Goal: Information Seeking & Learning: Learn about a topic

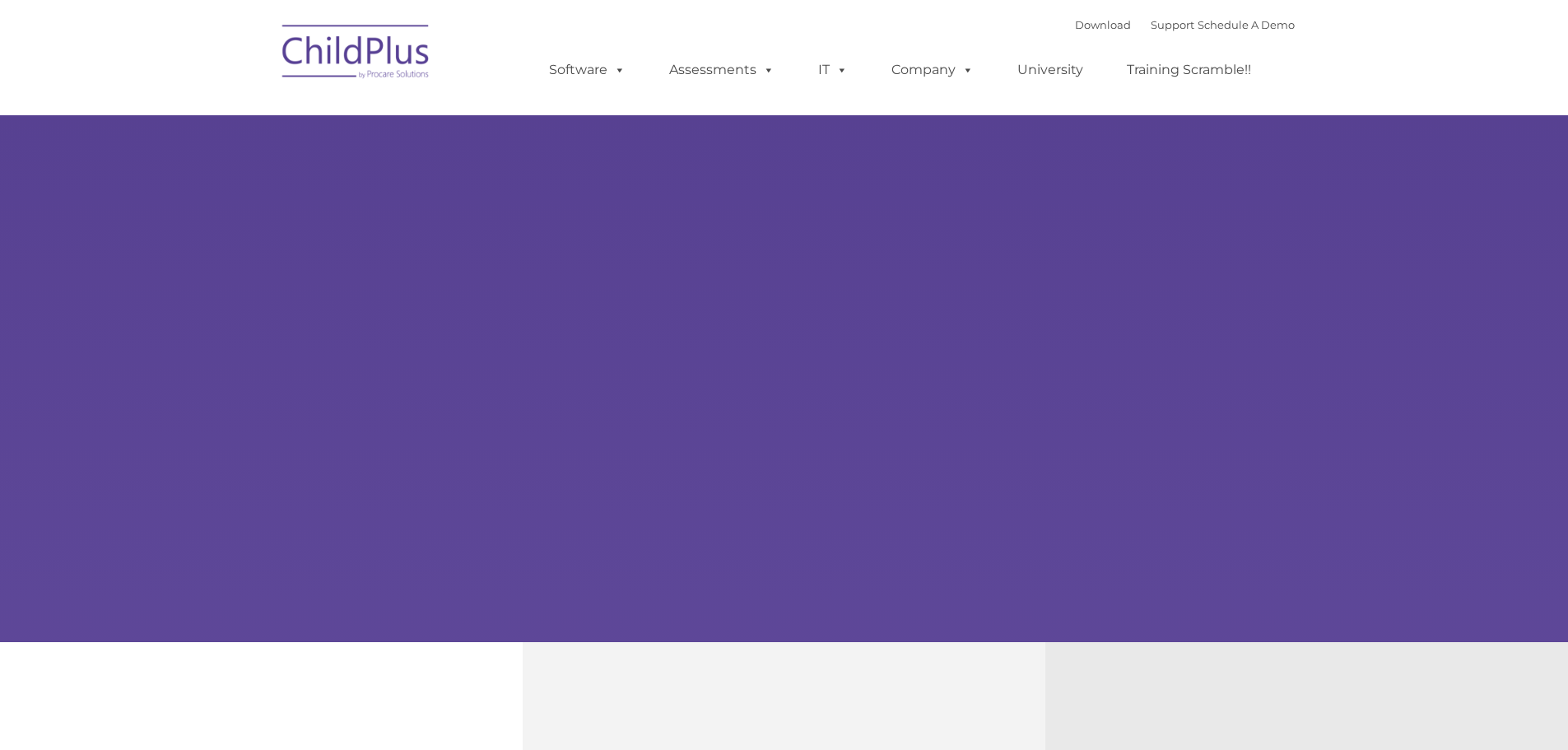
type input ""
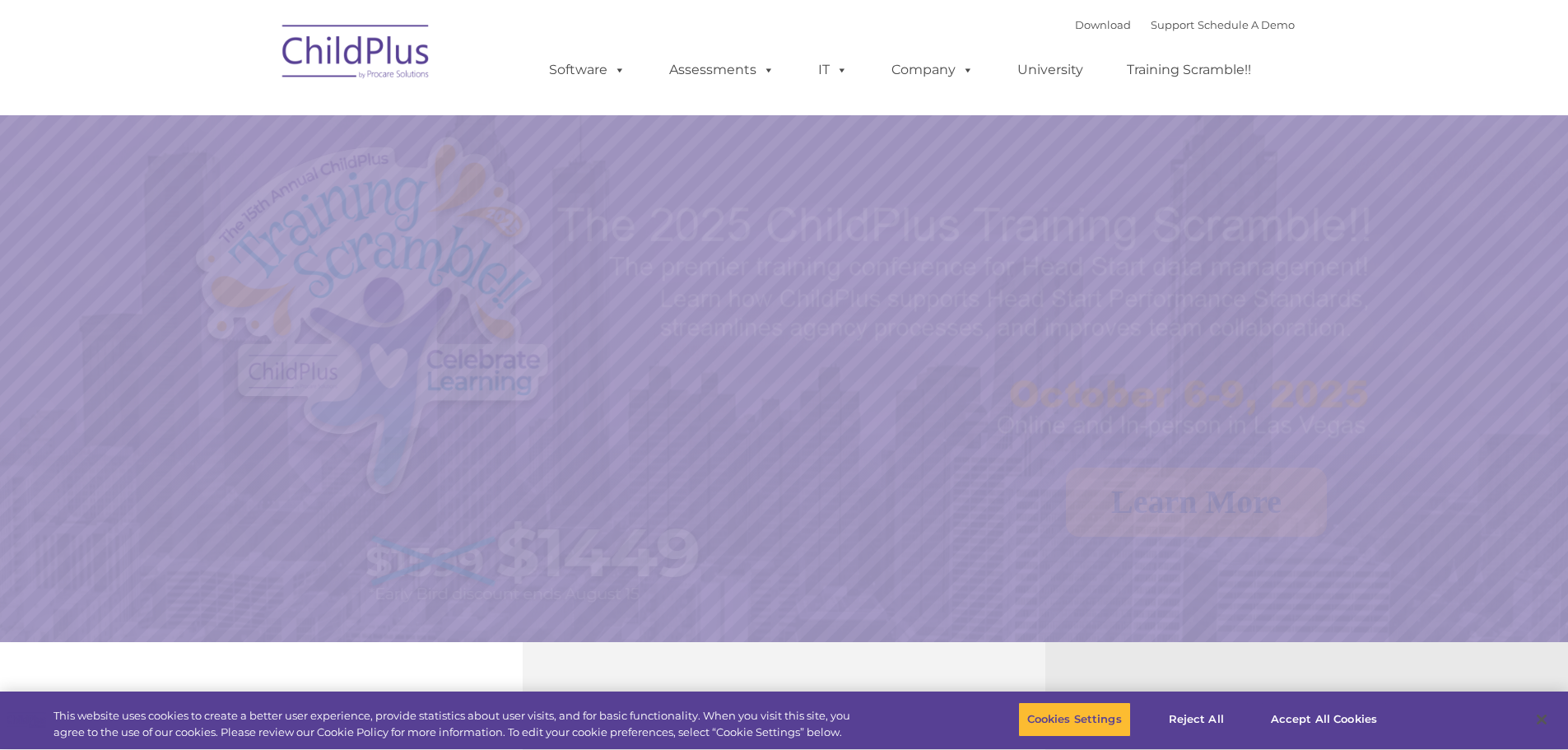
select select "MEDIUM"
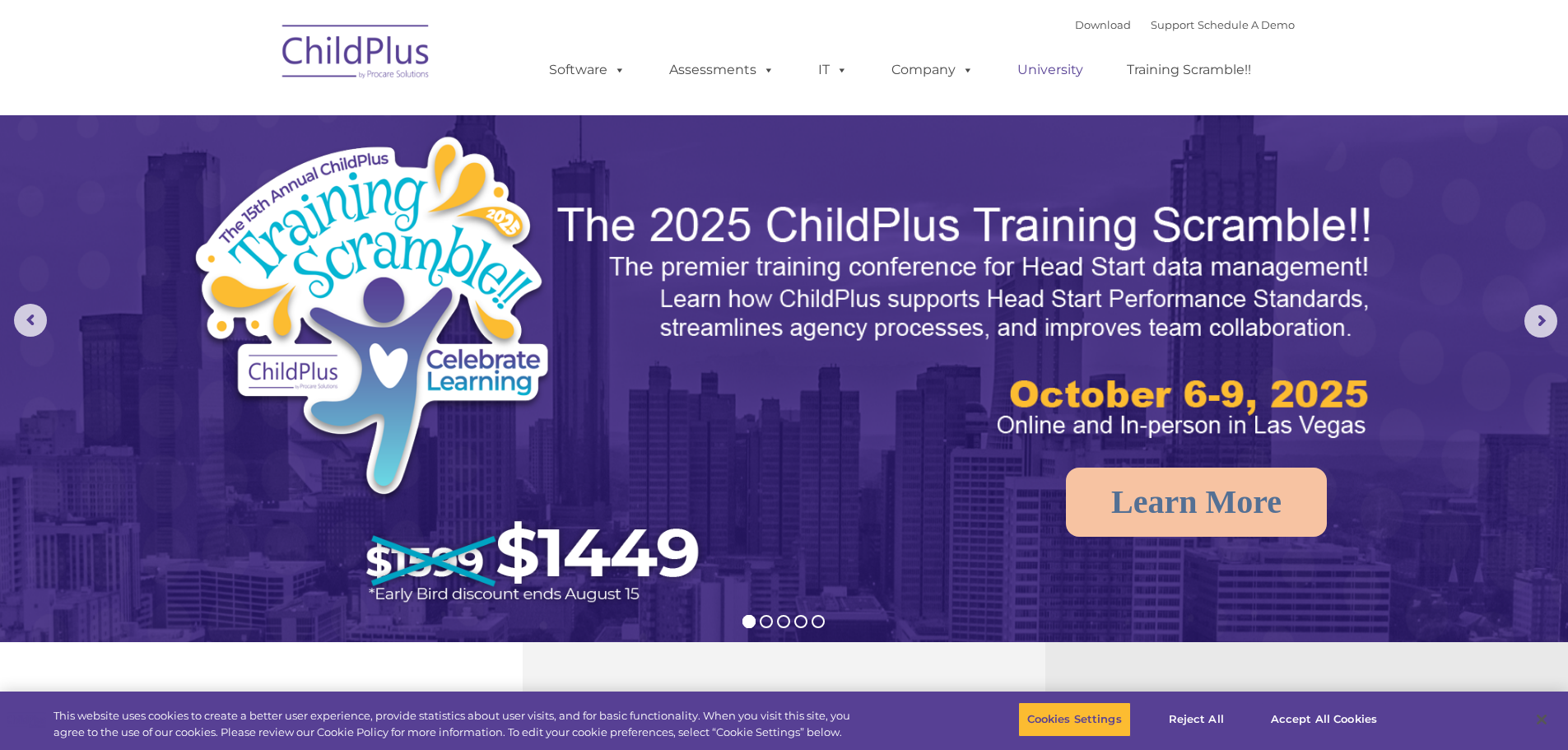
click at [1043, 68] on link "University" at bounding box center [1050, 70] width 99 height 33
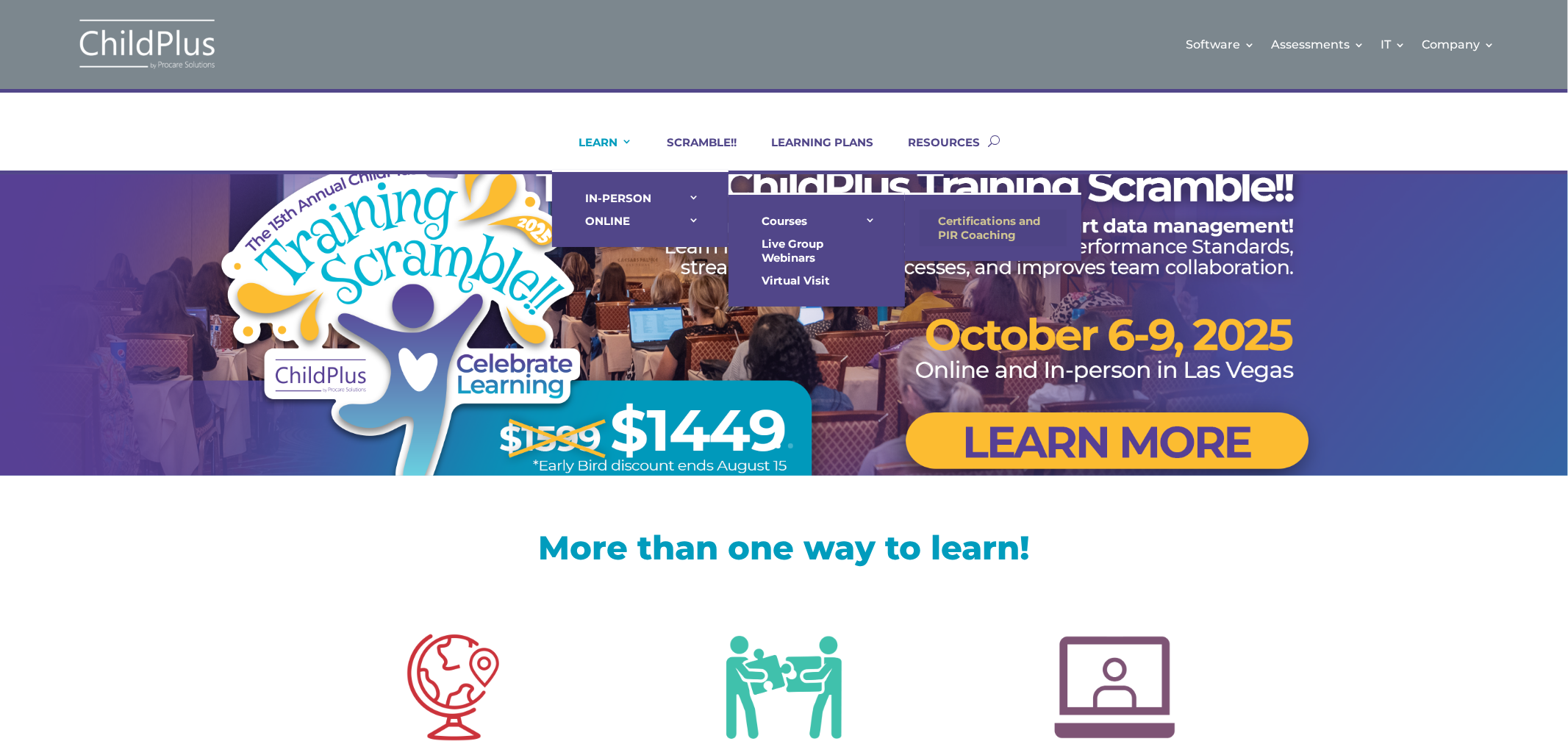
click at [967, 226] on link "Certifications and PIR Coaching" at bounding box center [993, 228] width 147 height 37
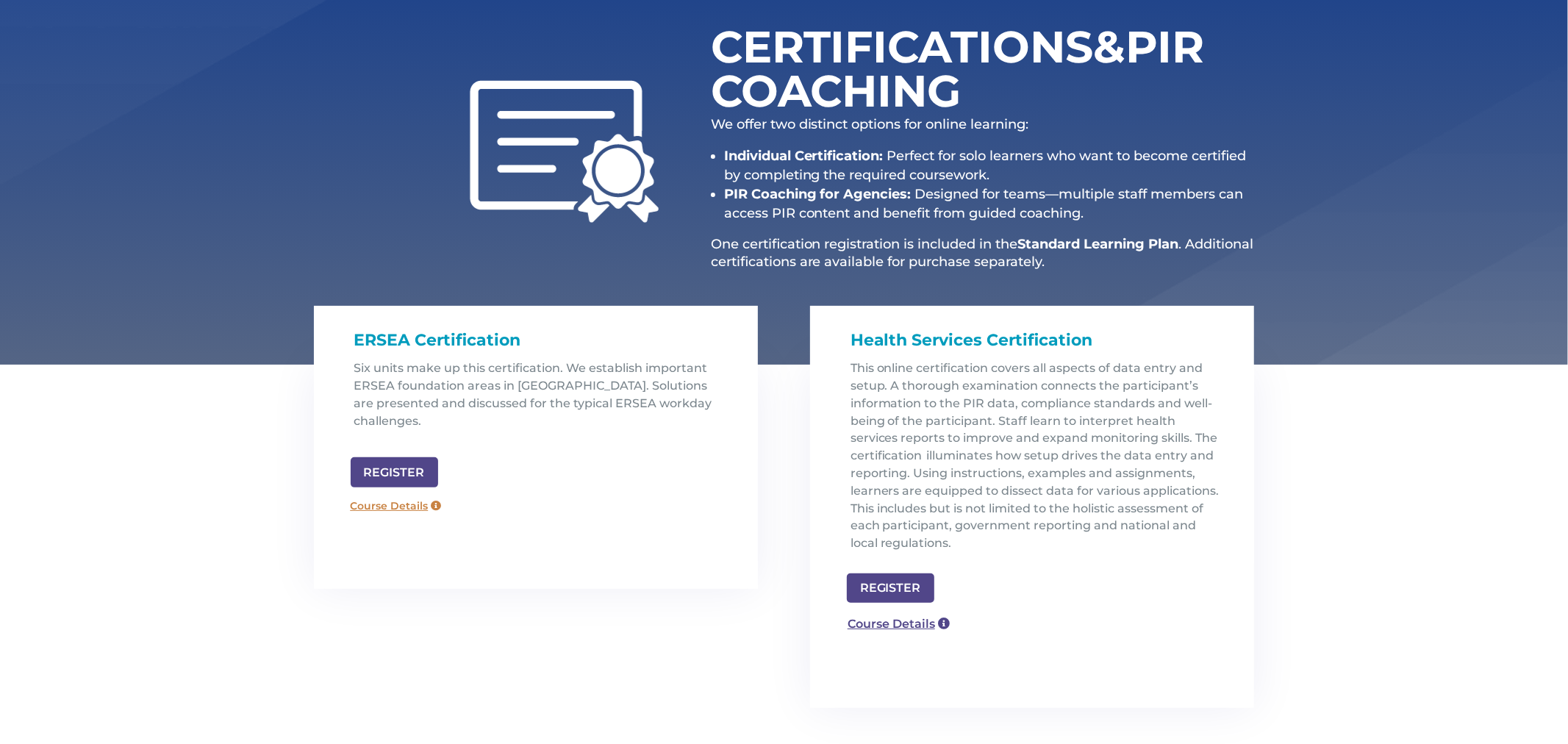
scroll to position [197, 0]
click at [390, 494] on link "Course Details" at bounding box center [397, 505] width 106 height 24
click at [902, 620] on link "Course Details" at bounding box center [893, 621] width 106 height 24
click at [417, 494] on link "Course Details" at bounding box center [397, 505] width 106 height 24
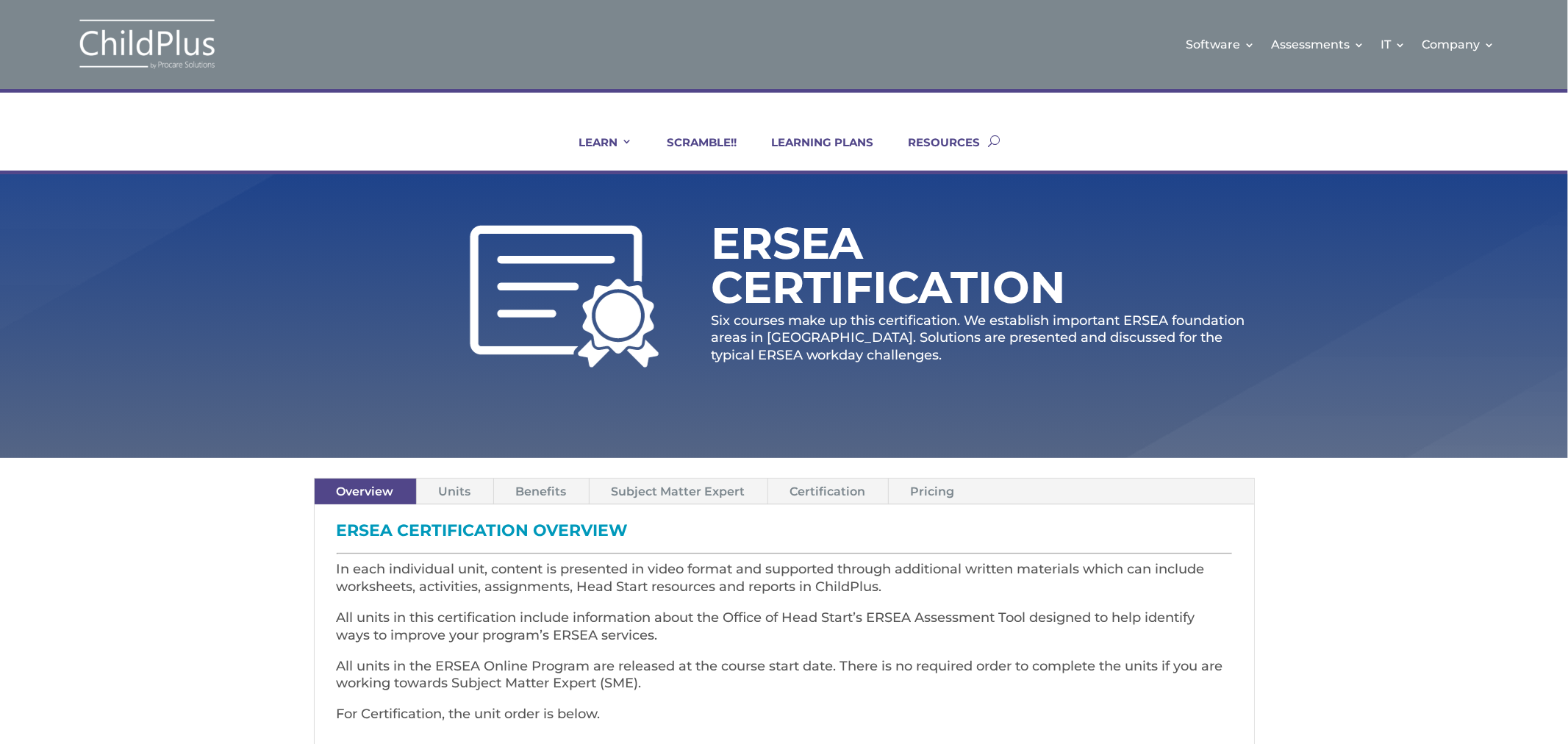
click at [927, 497] on link "Pricing" at bounding box center [933, 492] width 88 height 26
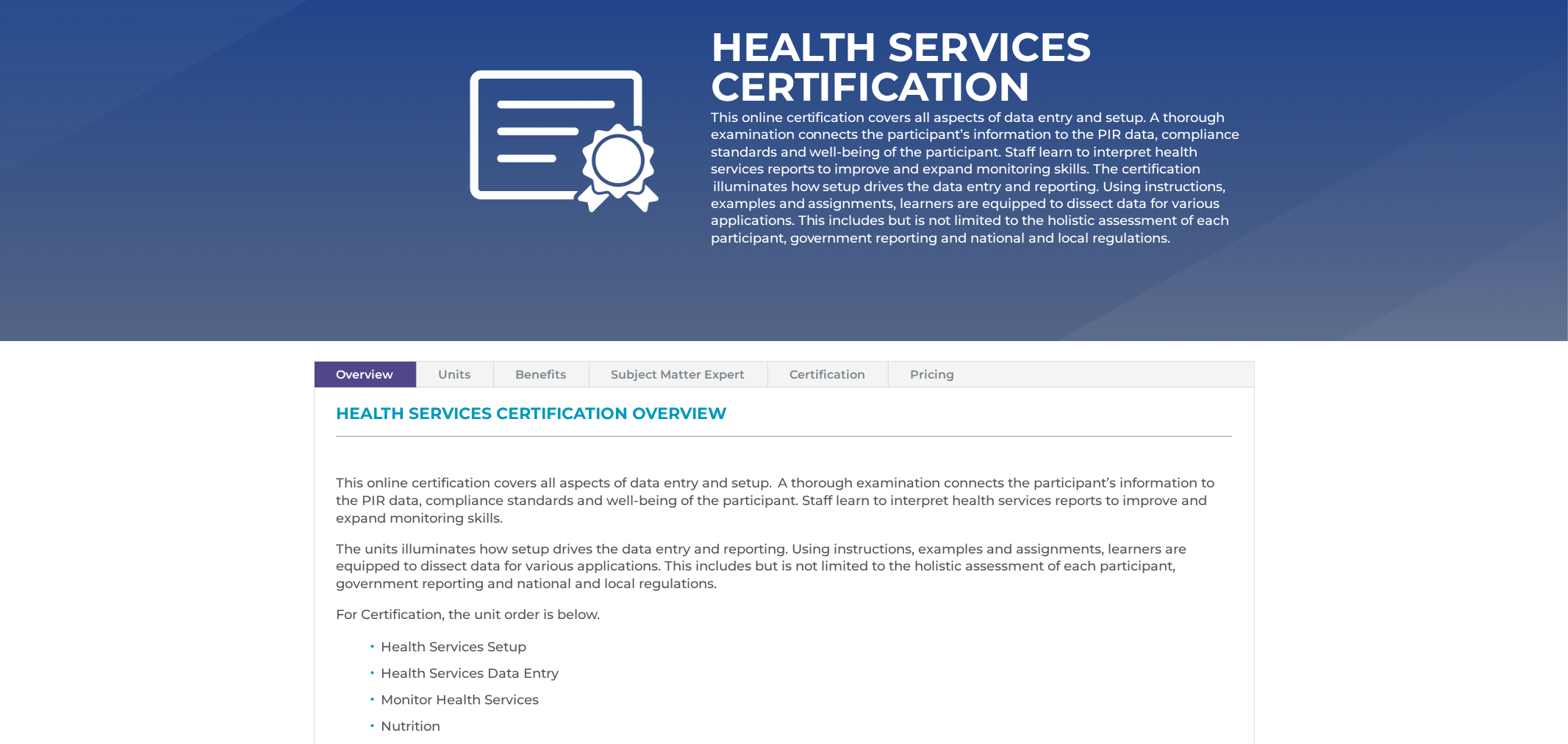
scroll to position [199, 0]
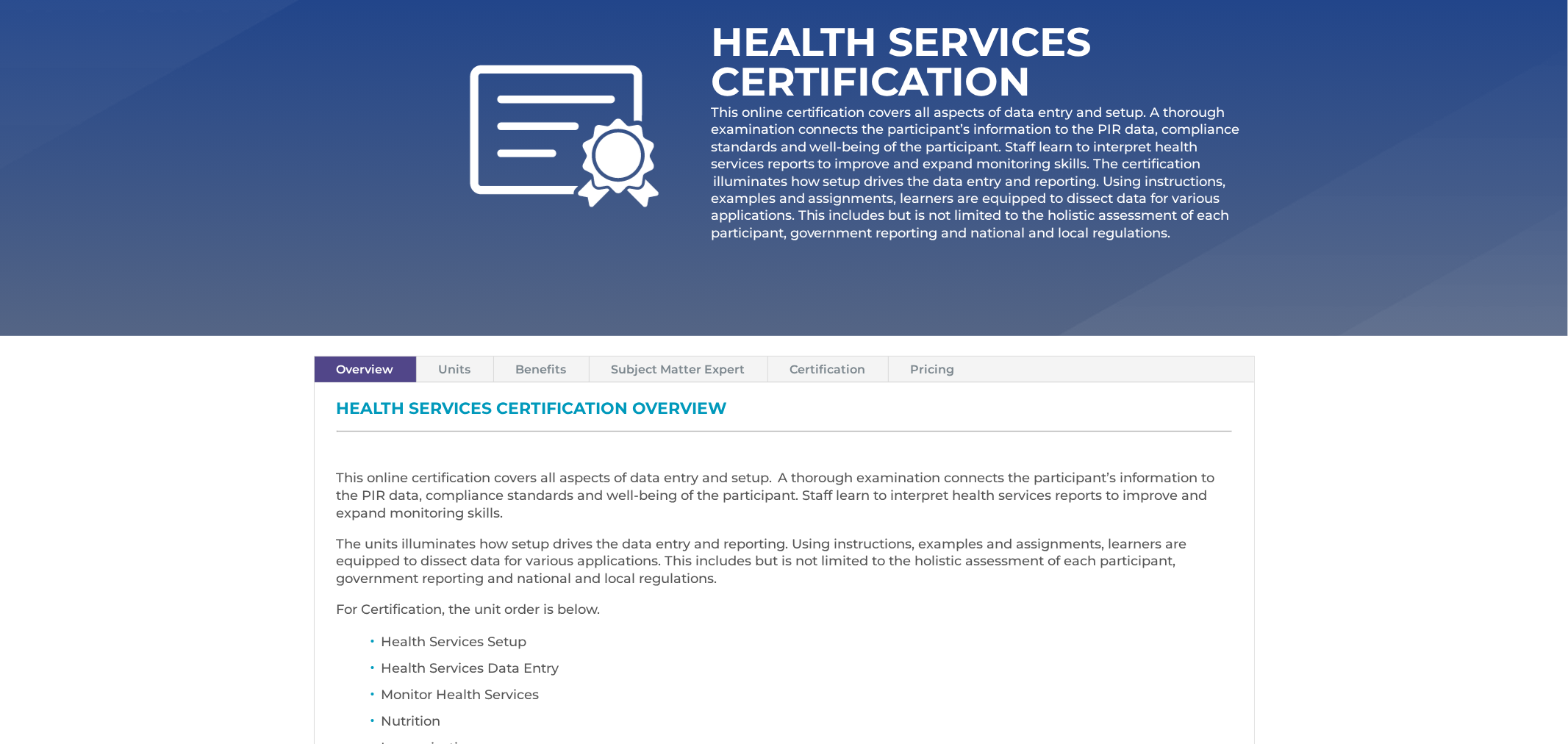
click at [921, 375] on link "Pricing" at bounding box center [933, 370] width 88 height 26
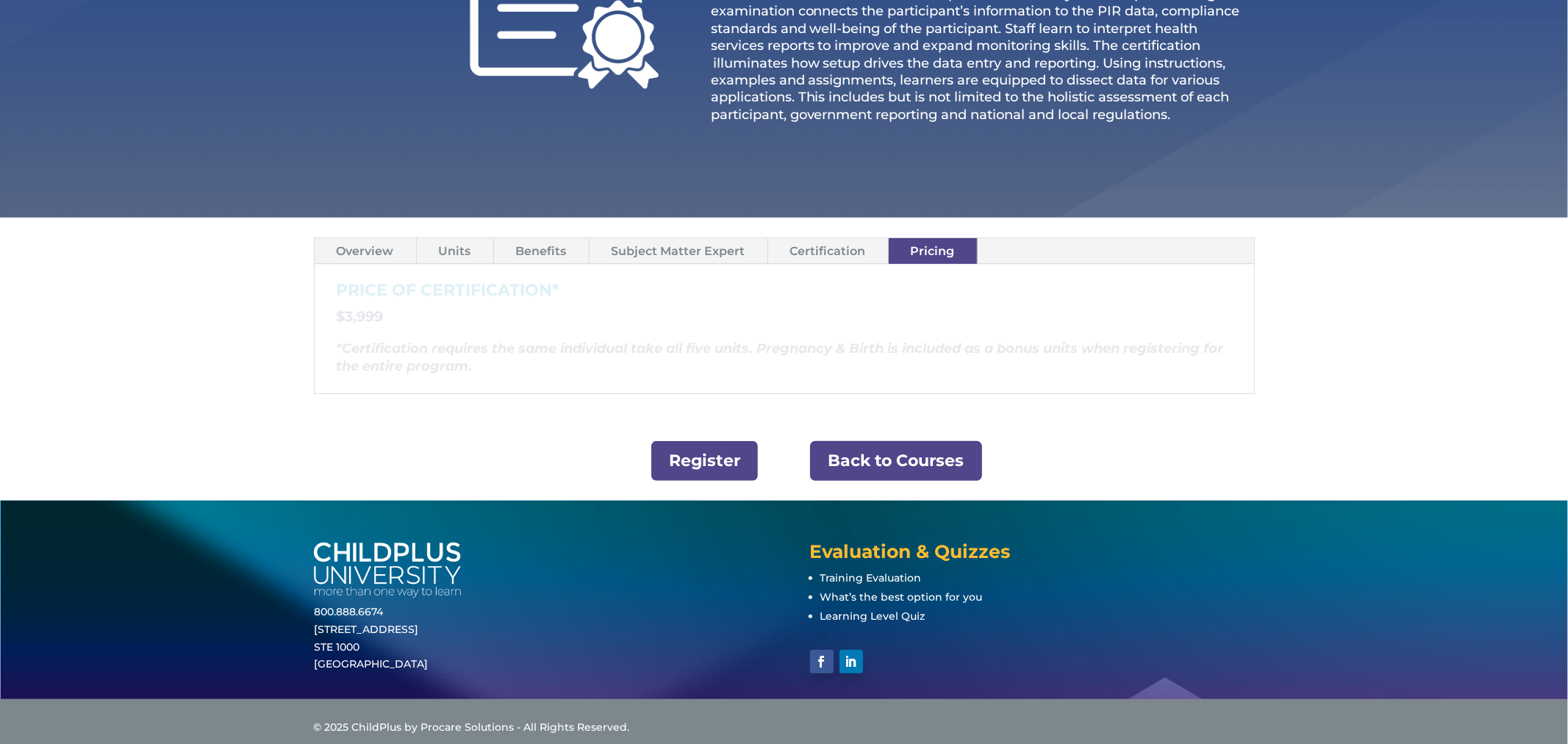
scroll to position [328, 0]
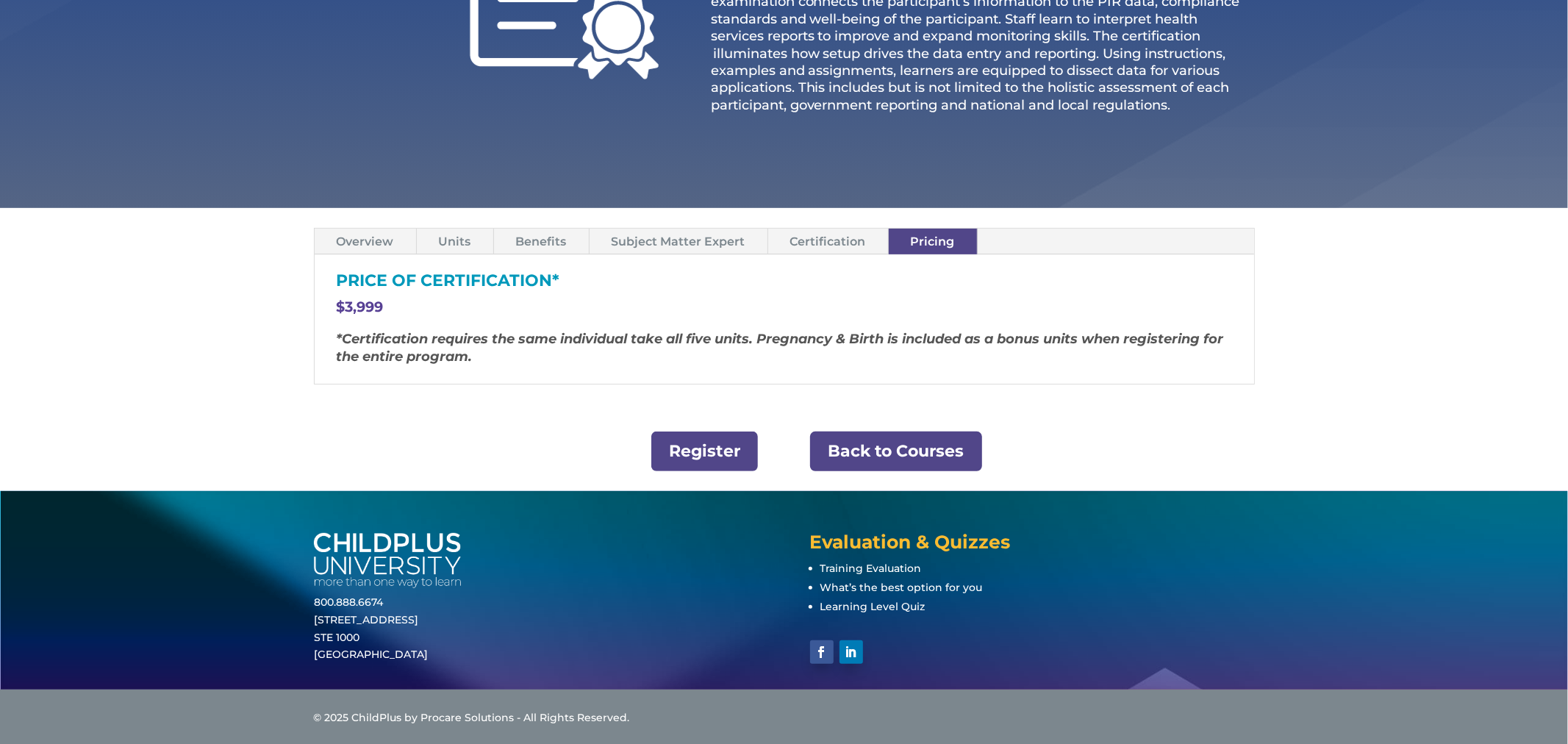
click at [336, 242] on link "Overview" at bounding box center [365, 242] width 101 height 26
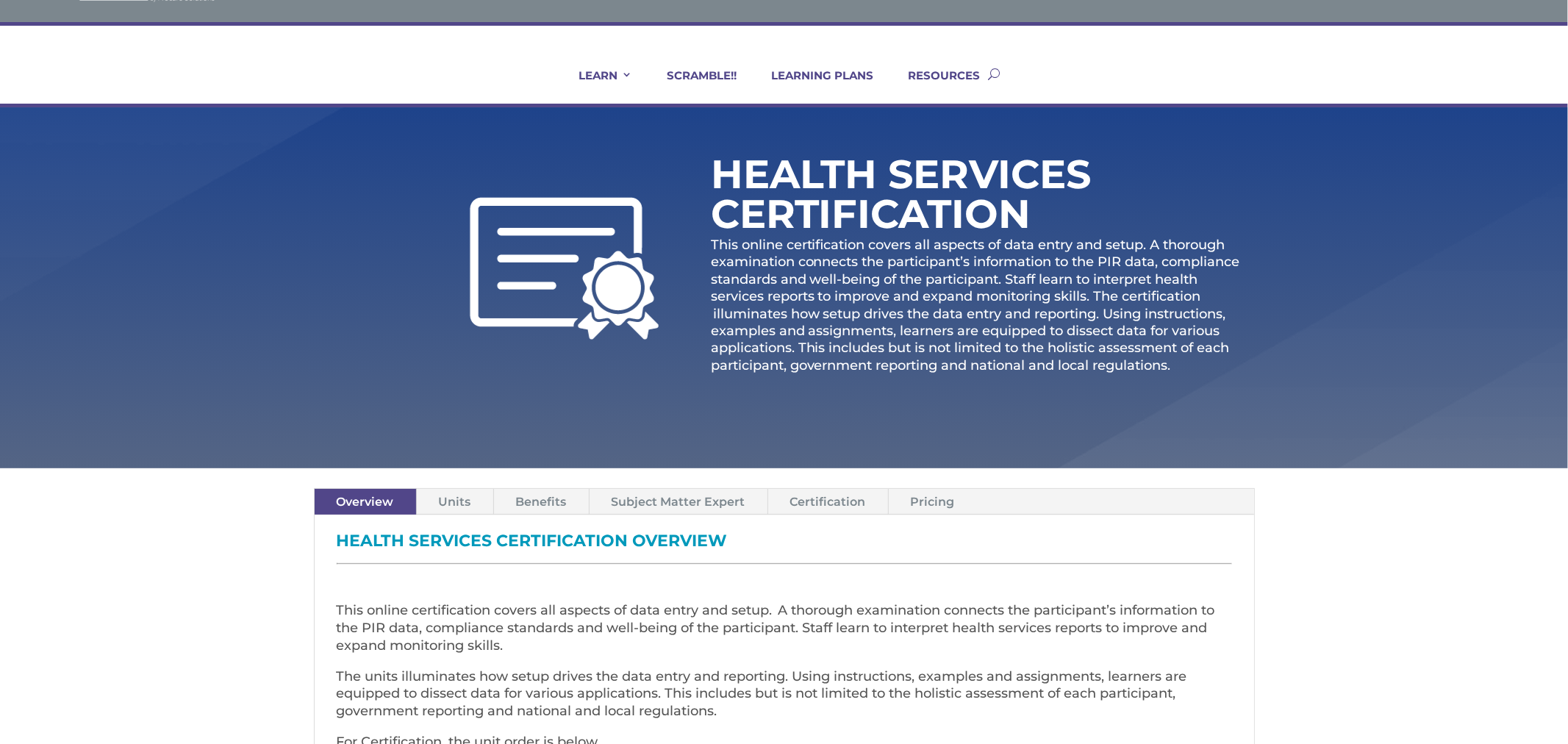
scroll to position [66, 0]
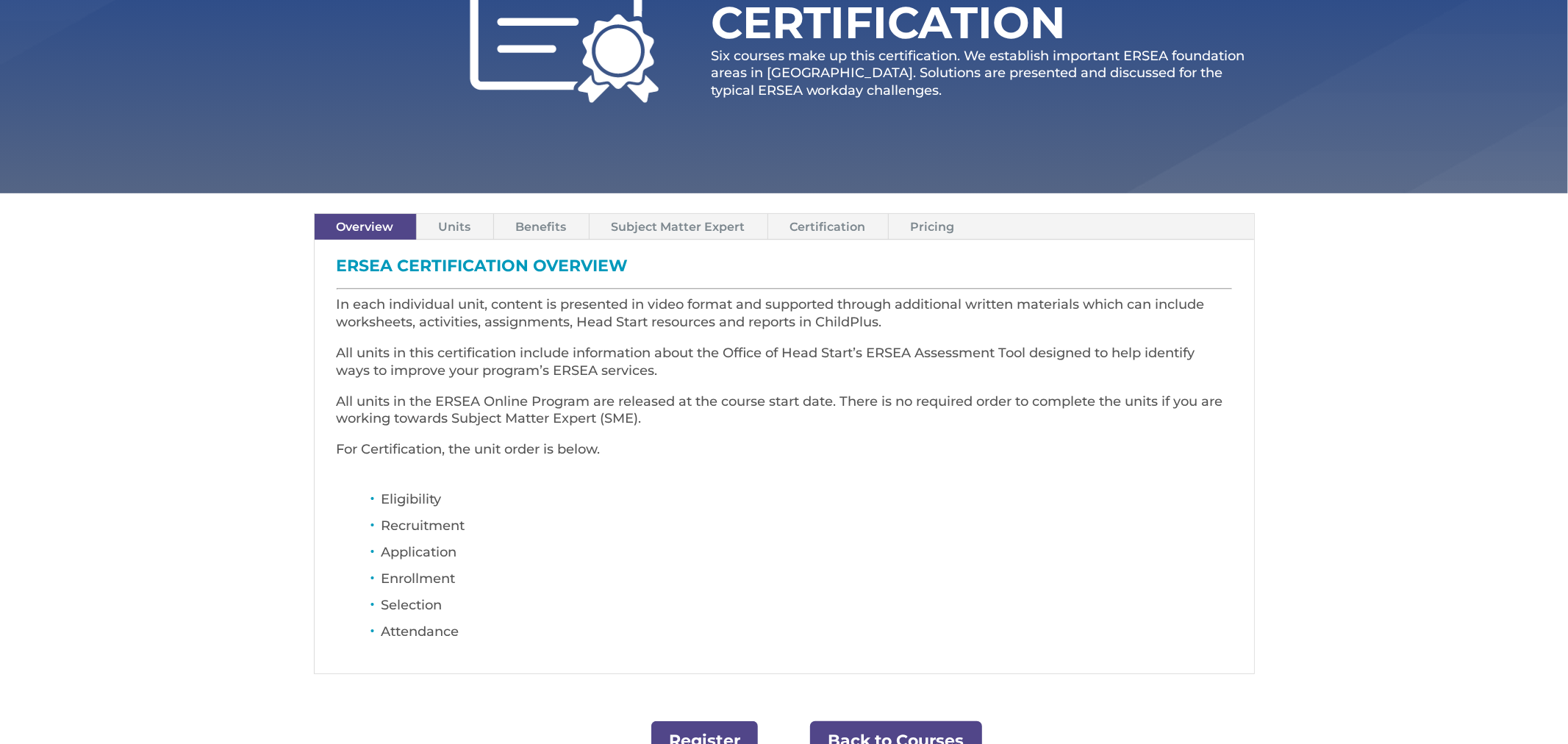
scroll to position [265, 0]
click at [441, 226] on link "Units" at bounding box center [455, 226] width 77 height 26
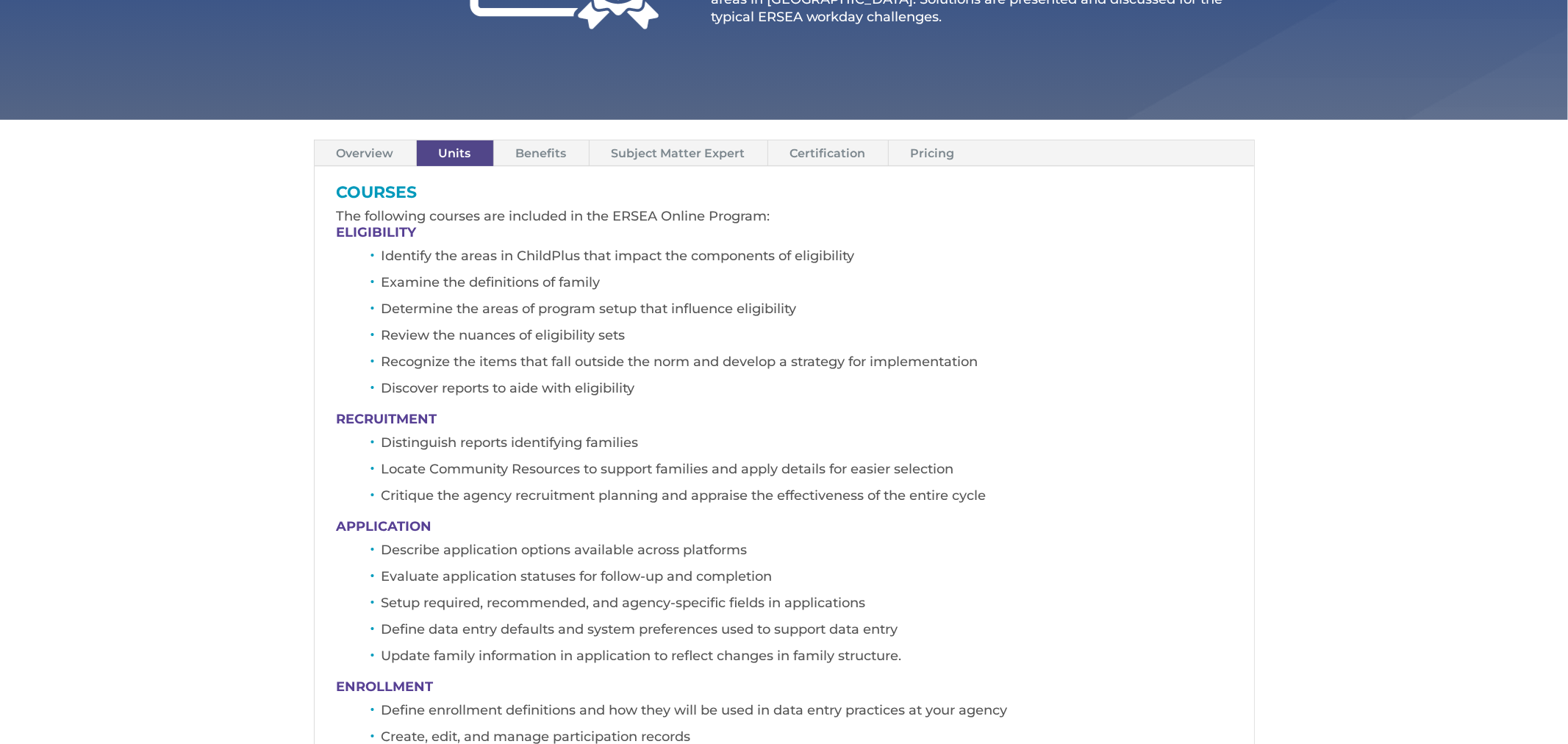
scroll to position [334, 0]
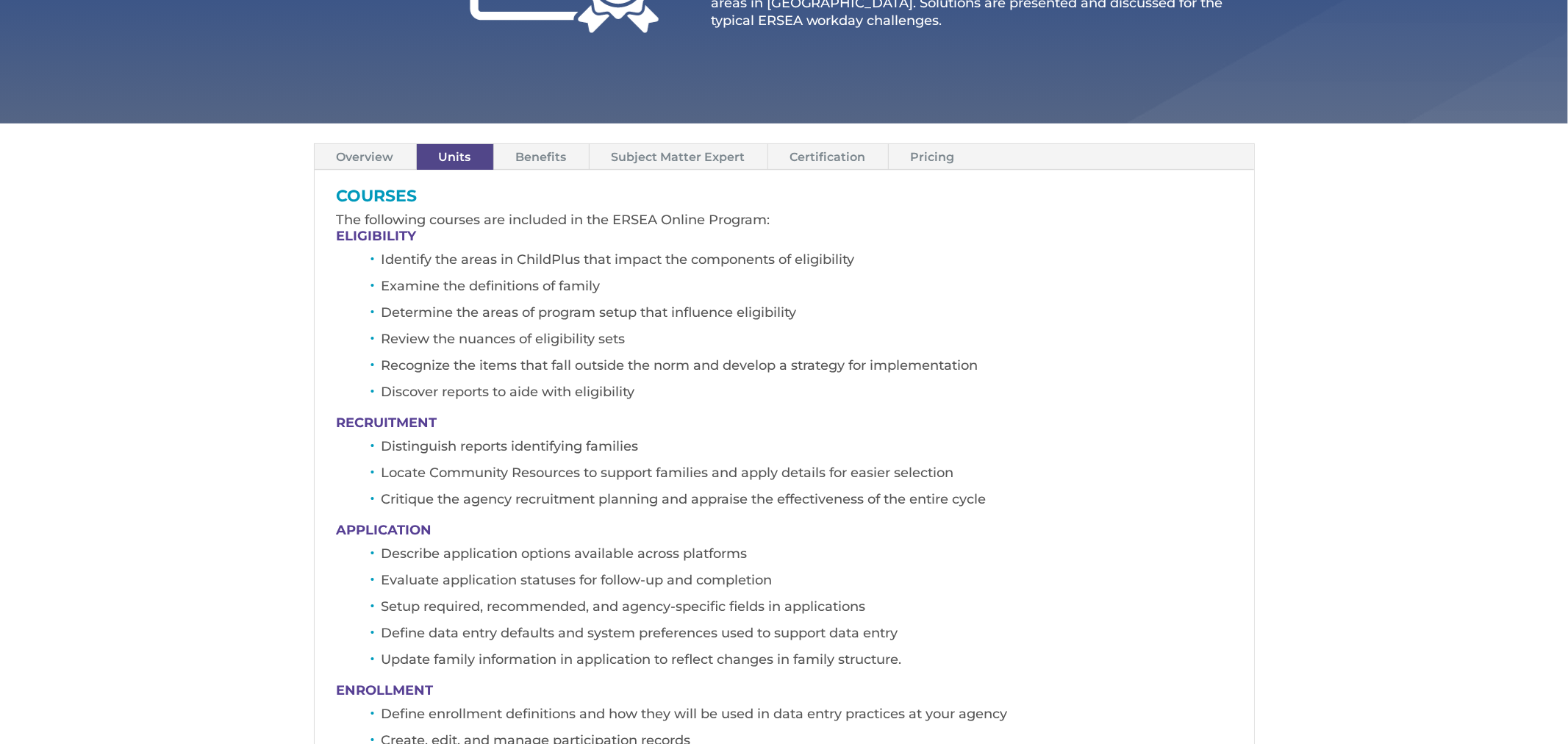
click at [484, 140] on div "Overview Units Benefits Subject Matter Expert Certification Pricing ERSEA Certi…" at bounding box center [784, 677] width 941 height 1106
click at [552, 145] on link "Benefits" at bounding box center [542, 157] width 95 height 26
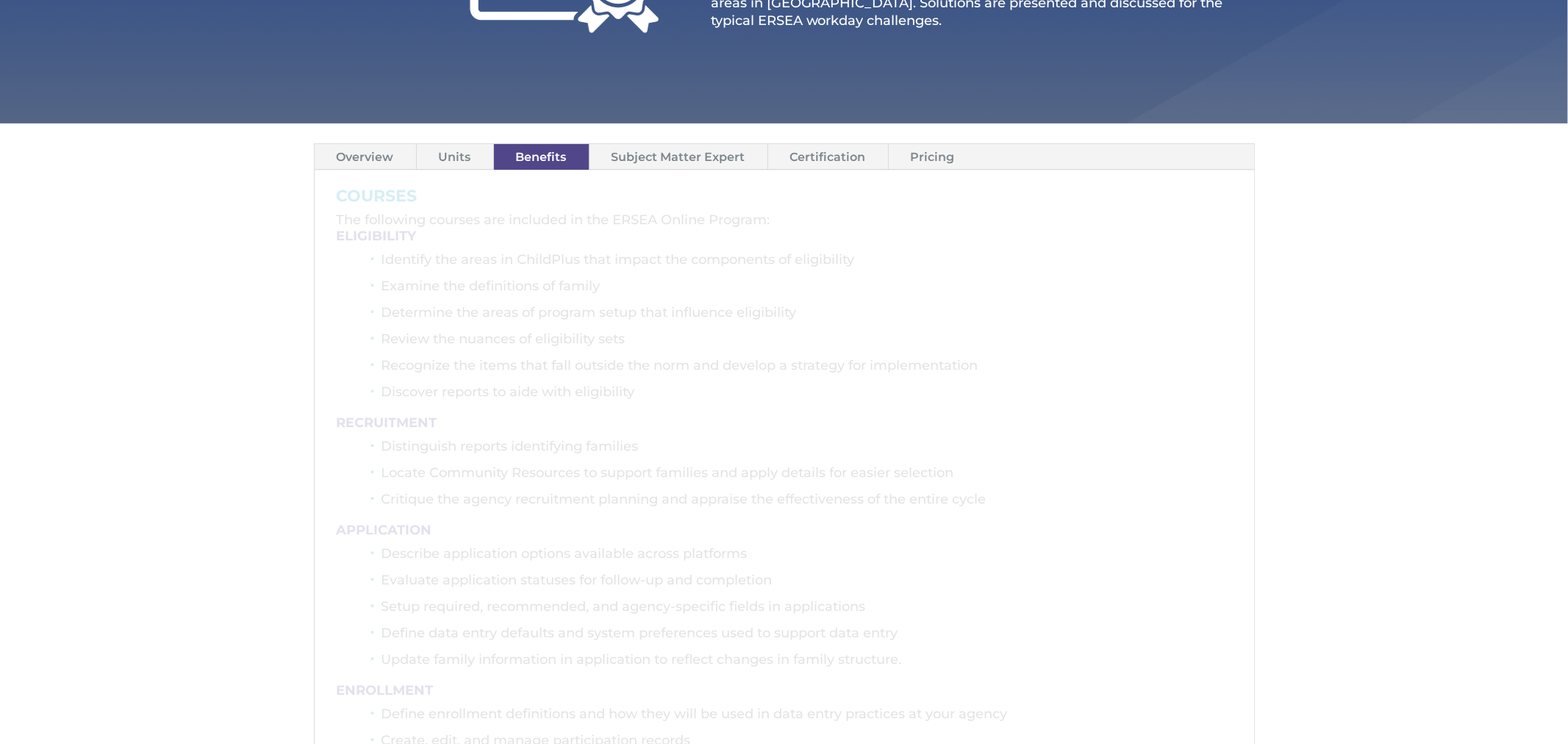
scroll to position [319, 0]
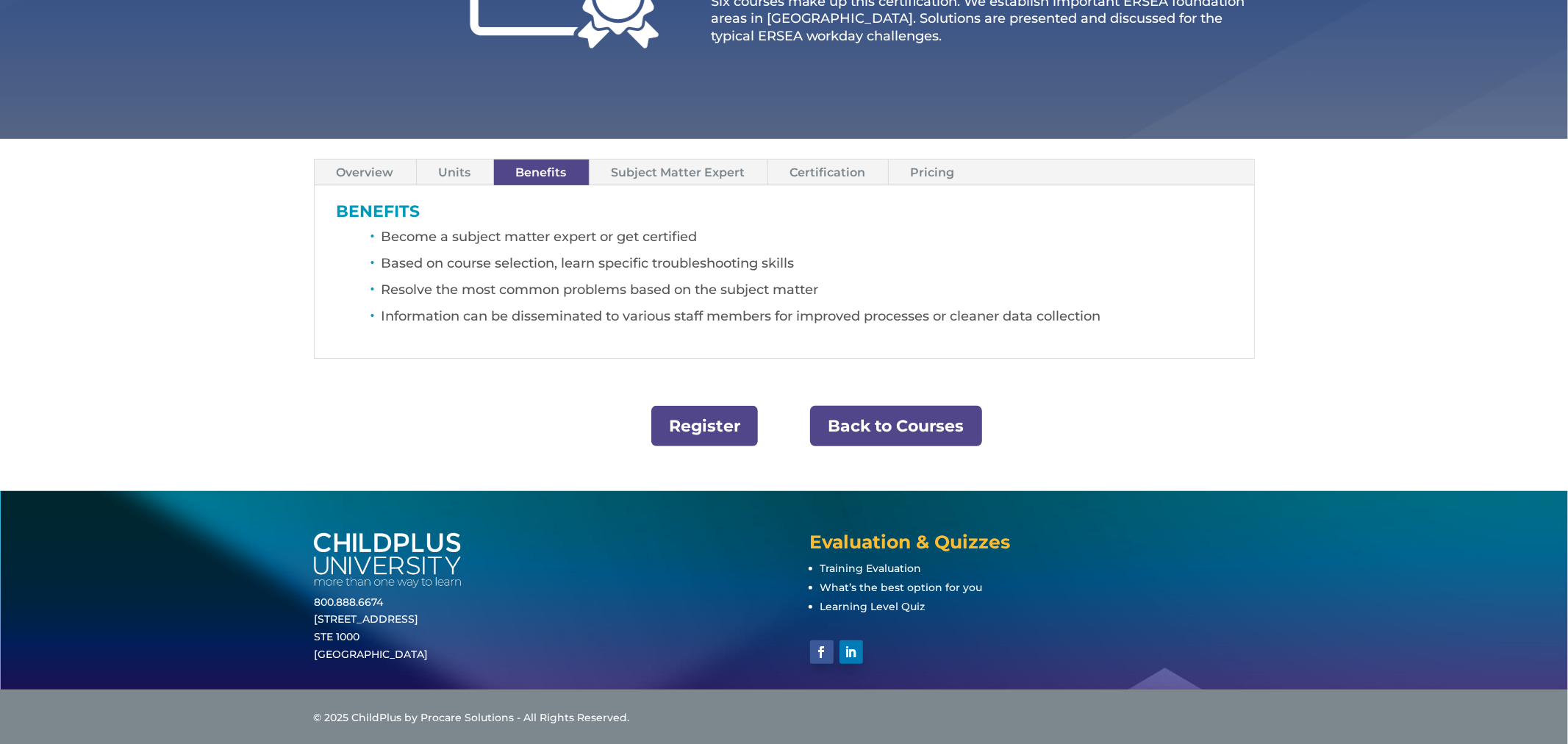
click at [663, 177] on link "Subject Matter Expert" at bounding box center [679, 173] width 178 height 26
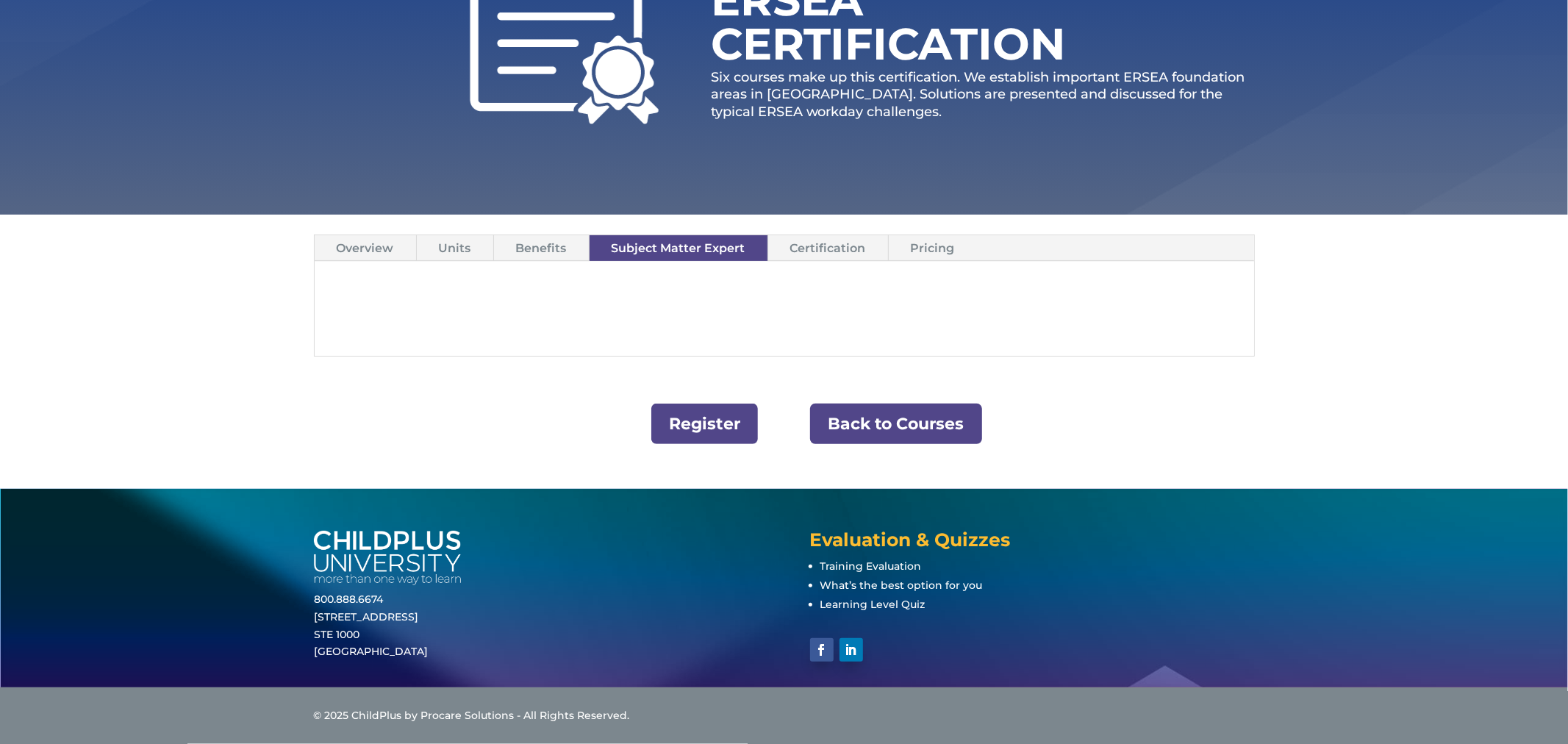
scroll to position [240, 0]
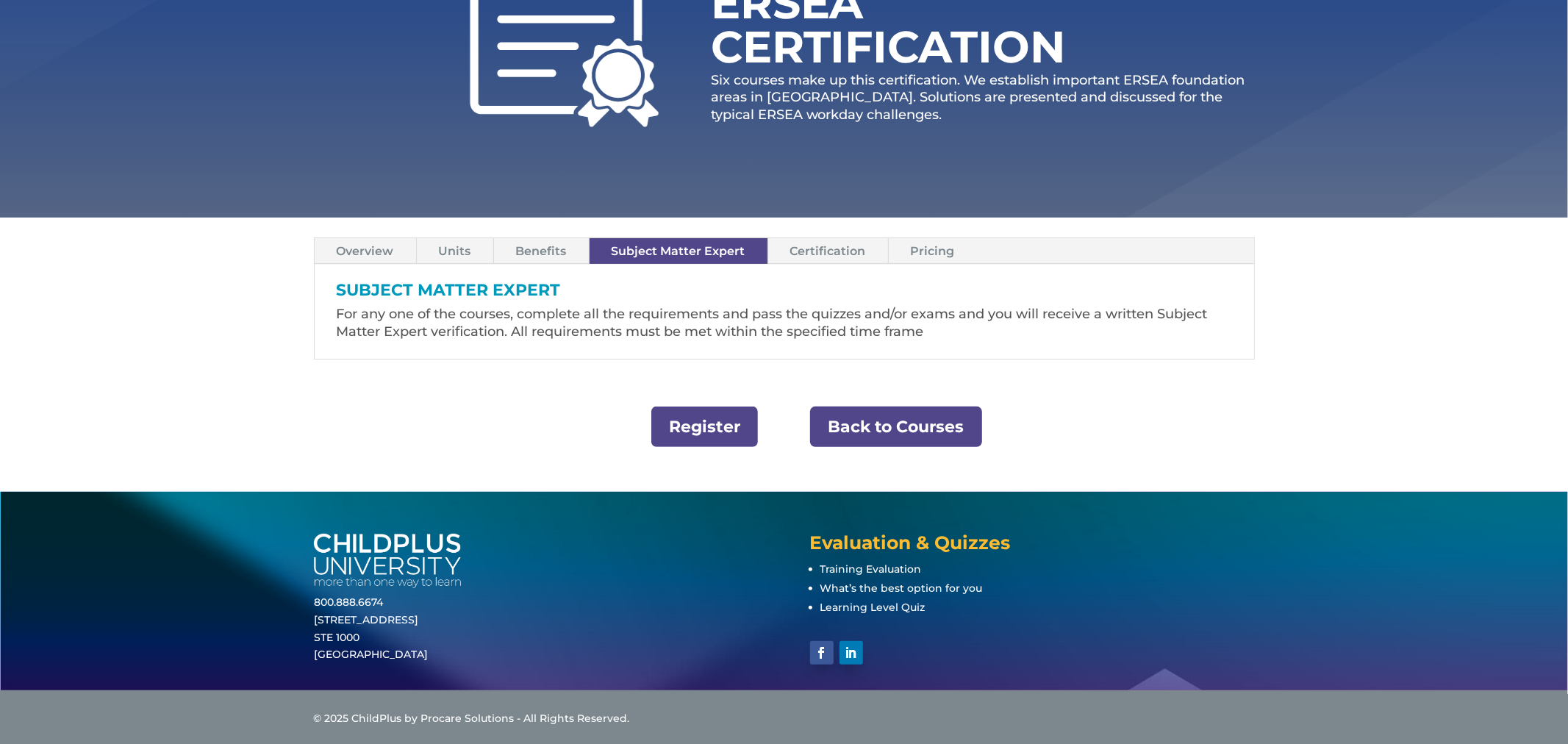
click at [845, 254] on link "Certification" at bounding box center [828, 252] width 120 height 26
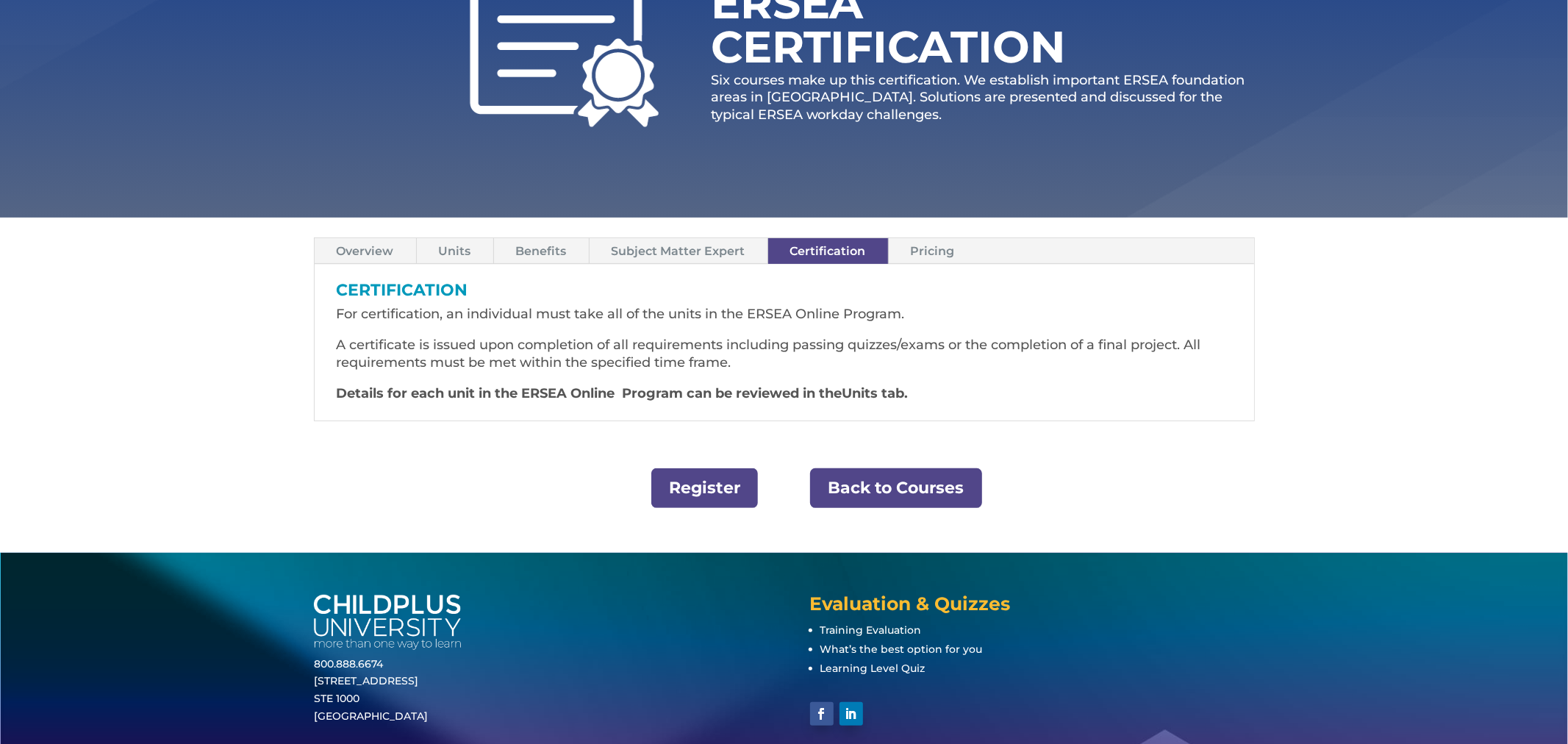
click at [944, 247] on link "Pricing" at bounding box center [933, 252] width 88 height 26
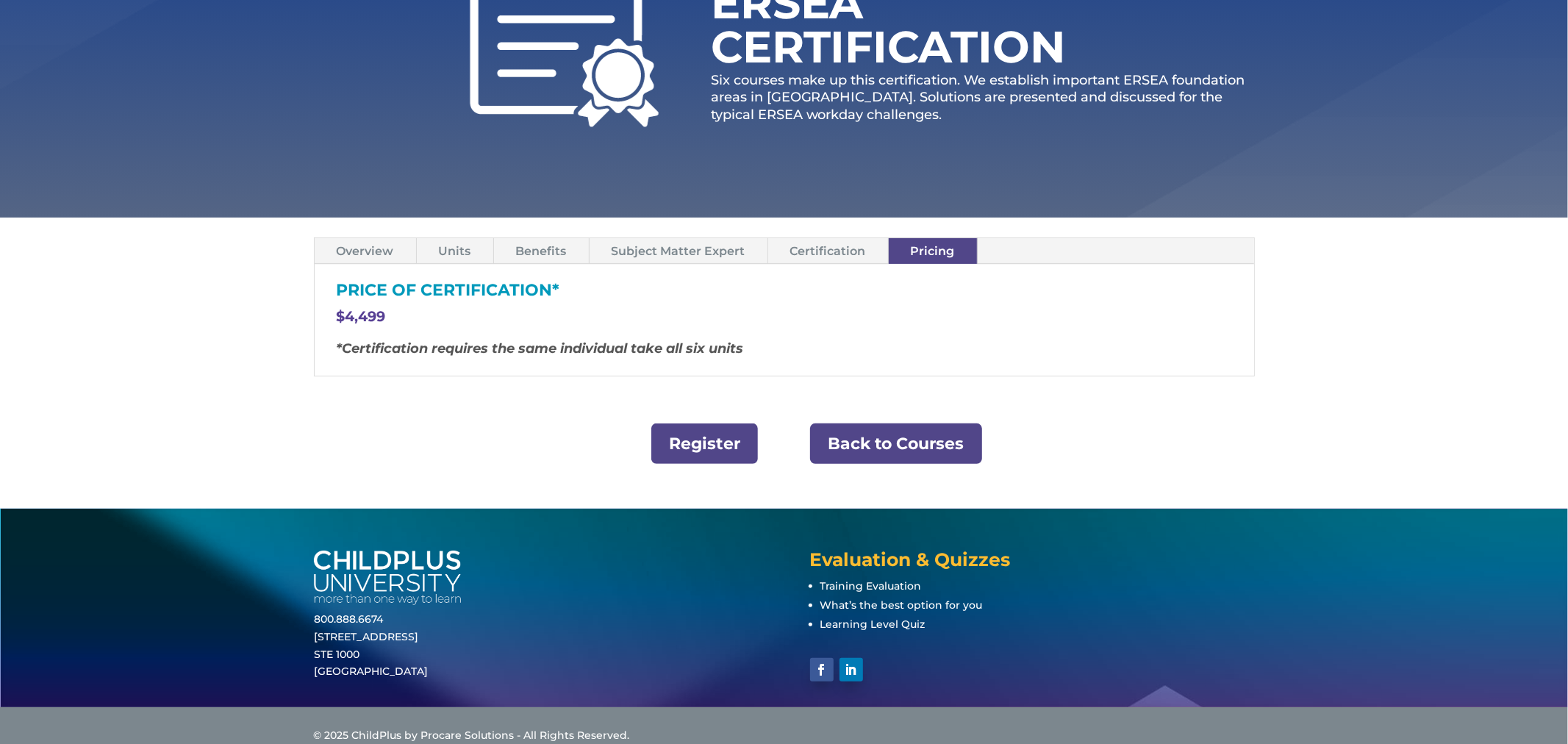
click at [348, 258] on link "Overview" at bounding box center [365, 252] width 101 height 26
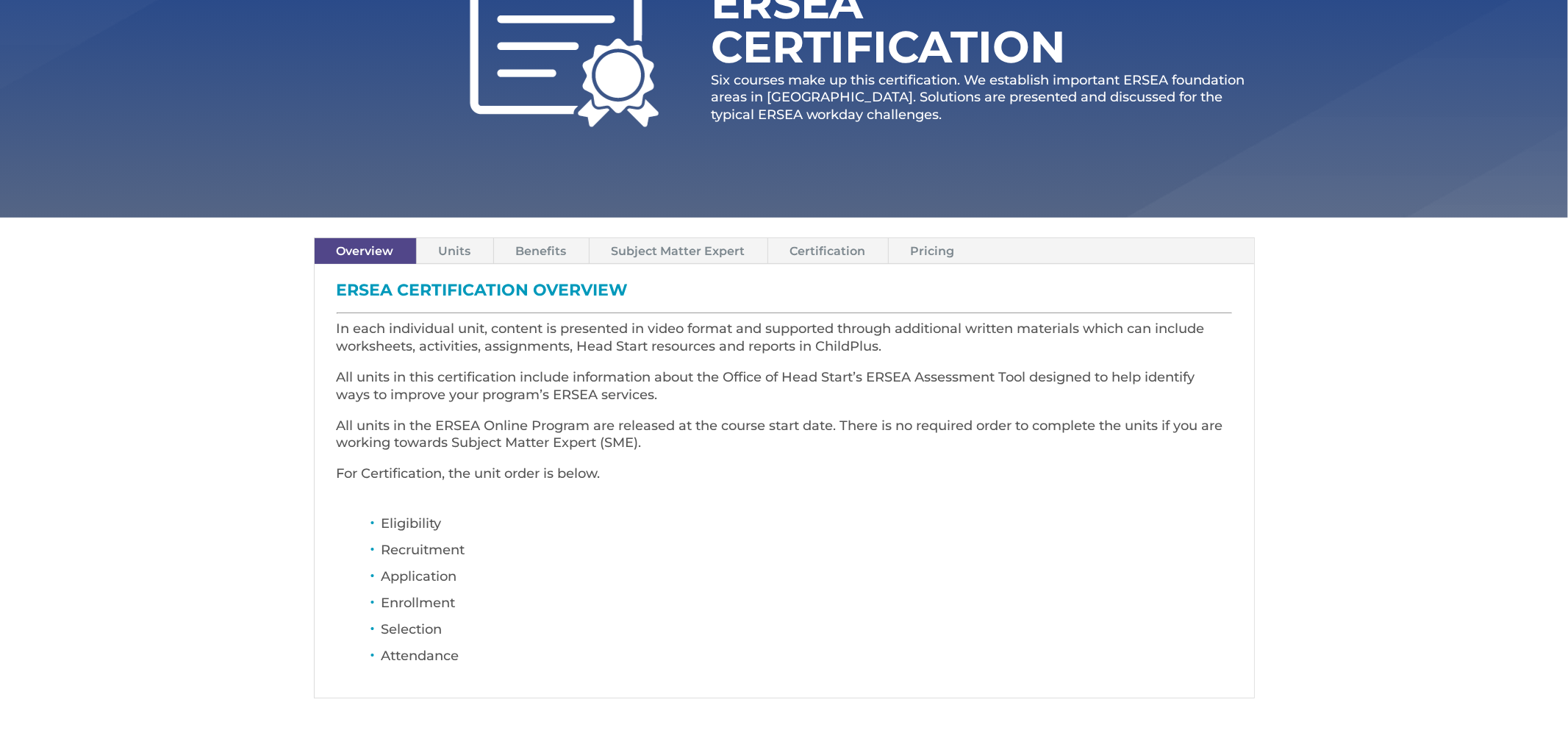
click at [446, 243] on link "Units" at bounding box center [455, 252] width 77 height 26
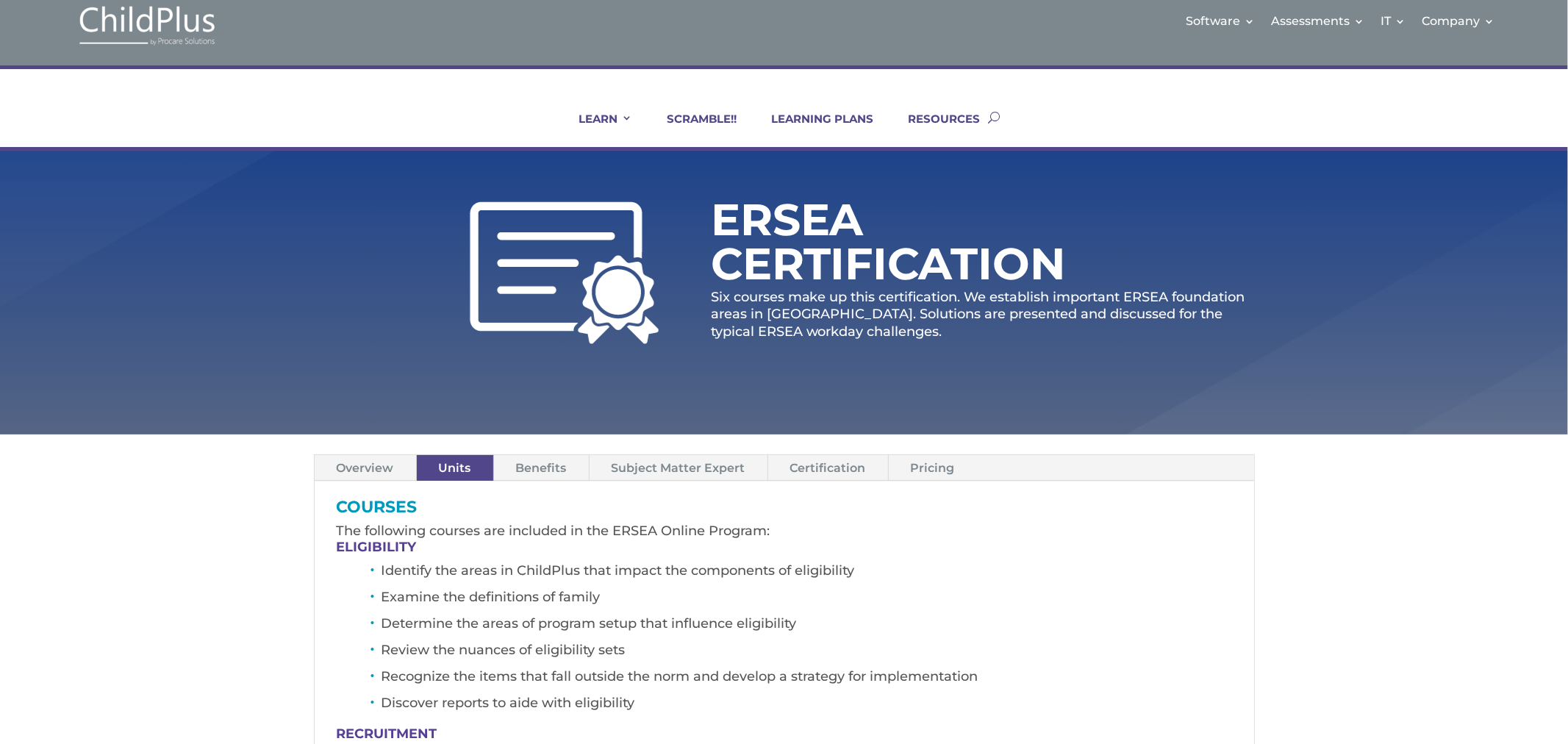
scroll to position [0, 0]
